Goal: Contribute content

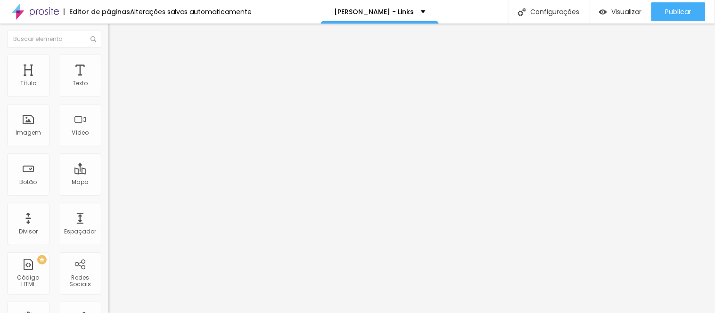
scroll to position [0, 16]
drag, startPoint x: 10, startPoint y: 103, endPoint x: 106, endPoint y: 102, distance: 95.6
click at [108, 102] on div "Texto Guia Retrato Corporativo - Gratuito Alinhamento Tamanho Pequeno Pequeno N…" at bounding box center [162, 144] width 108 height 143
type input "PALESTRA - 17/10 - Marca Pessoal (Gratuita)"
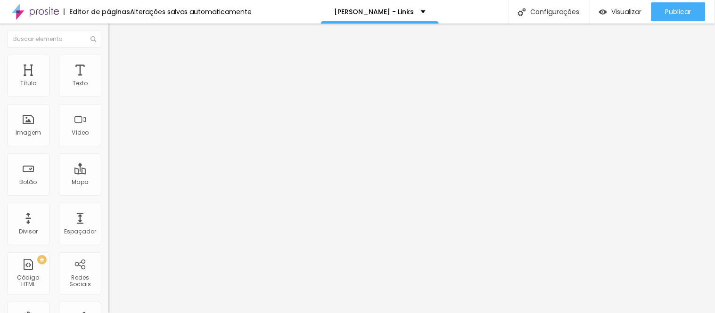
scroll to position [0, 0]
click at [108, 89] on input "PALESTRA - 17/10 - Marca Pessoal (Gratuita)" at bounding box center [164, 83] width 113 height 9
click at [108, 89] on input "PALESTRA - 18/10 - Marca Pessoal (Gratuita)" at bounding box center [164, 83] width 113 height 9
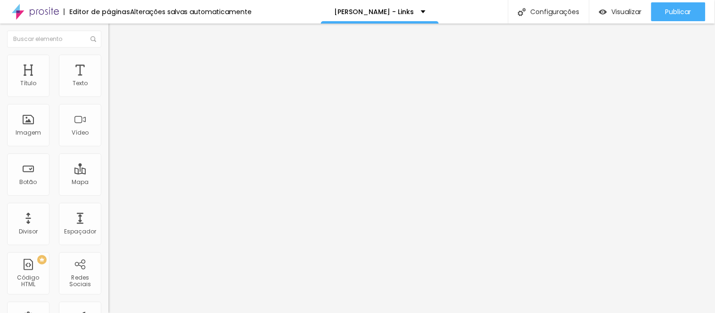
type input "PALESTRA - 18/10 - LinkedIn Estratégico"
click at [108, 194] on input "[URL][DOMAIN_NAME]" at bounding box center [164, 189] width 113 height 9
paste input "[URL][DOMAIN_NAME]"
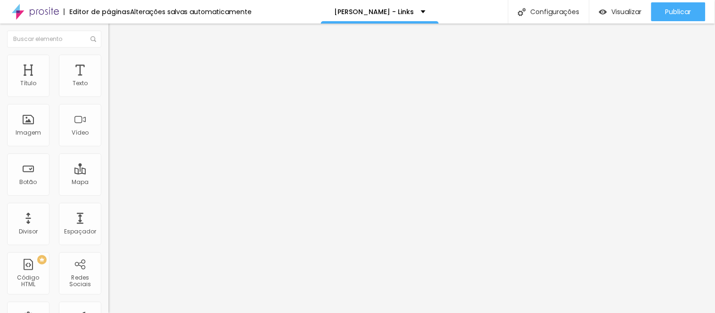
type input "[URL][DOMAIN_NAME]"
click at [108, 194] on input "[URL][DOMAIN_NAME]" at bounding box center [164, 189] width 113 height 9
paste input "[URL][DOMAIN_NAME]"
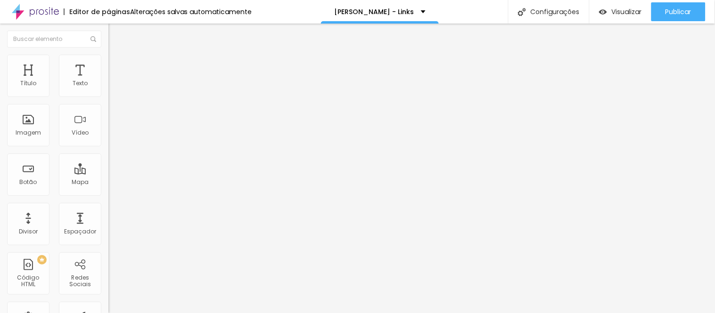
type input "[URL][DOMAIN_NAME]"
click at [108, 239] on div "Editar Botão Conteúdo Estilo Avançado Texto PALESTRA - 18/10 - LinkedIn Estraté…" at bounding box center [162, 169] width 108 height 290
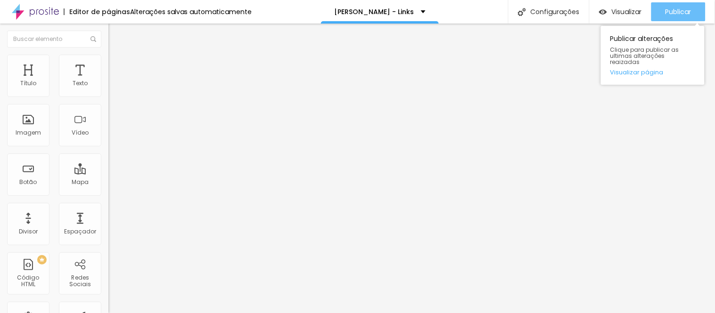
click at [672, 12] on span "Publicar" at bounding box center [678, 12] width 26 height 8
click at [679, 10] on span "Publicar" at bounding box center [678, 12] width 26 height 8
